Goal: Information Seeking & Learning: Learn about a topic

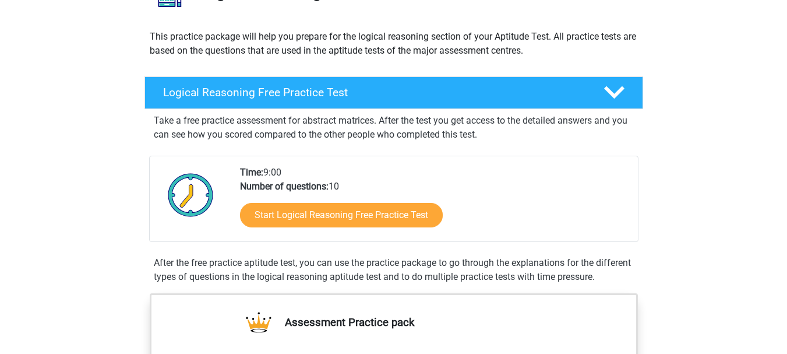
scroll to position [117, 0]
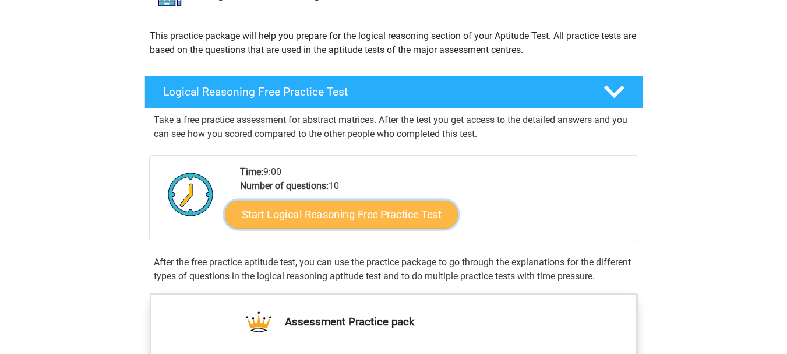
click at [340, 225] on link "Start Logical Reasoning Free Practice Test" at bounding box center [341, 214] width 233 height 28
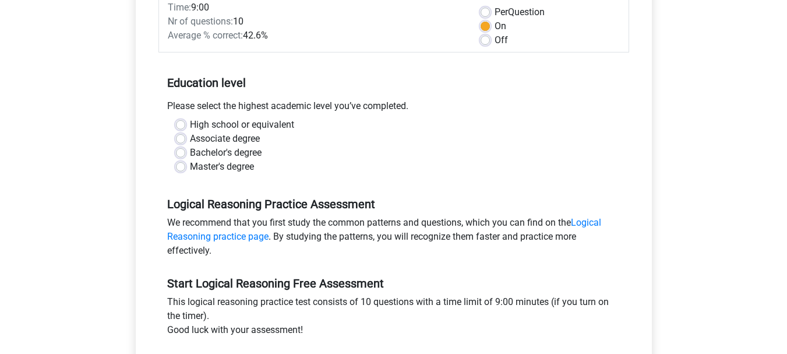
click at [242, 156] on label "Bachelor's degree" at bounding box center [226, 153] width 72 height 14
click at [185, 156] on input "Bachelor's degree" at bounding box center [180, 152] width 9 height 12
radio input "true"
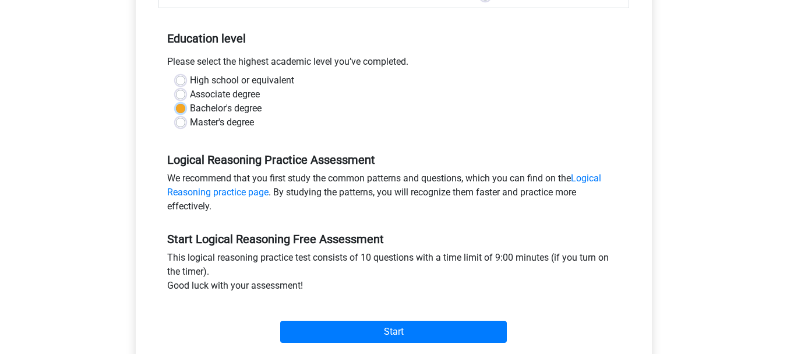
scroll to position [291, 0]
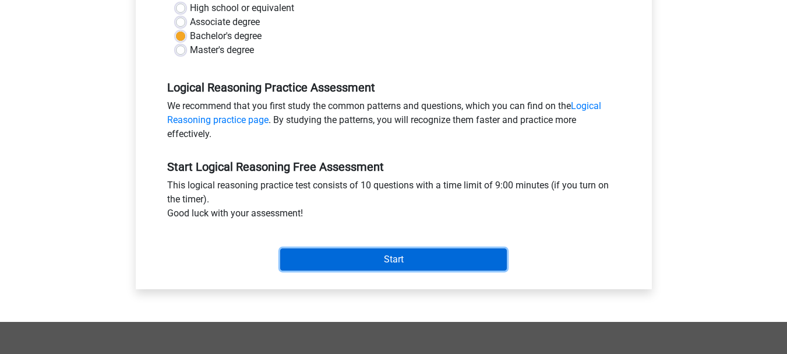
click at [357, 257] on input "Start" at bounding box center [393, 259] width 227 height 22
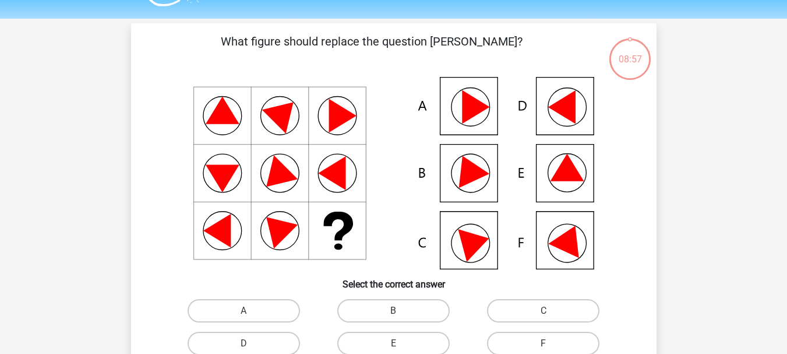
scroll to position [58, 0]
